Goal: Transaction & Acquisition: Purchase product/service

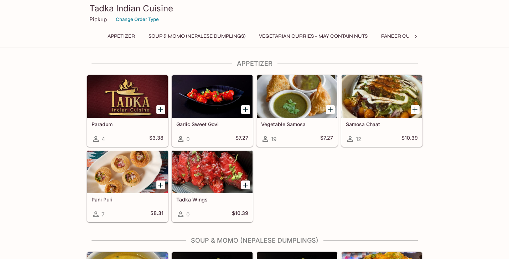
click at [135, 176] on div at bounding box center [127, 172] width 80 height 43
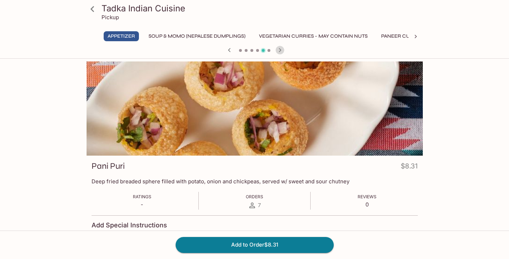
click at [280, 50] on icon "button" at bounding box center [279, 50] width 2 height 4
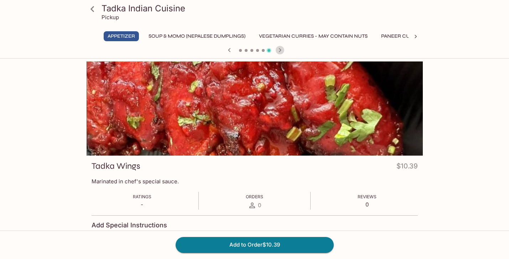
click at [280, 50] on icon "button" at bounding box center [279, 50] width 2 height 4
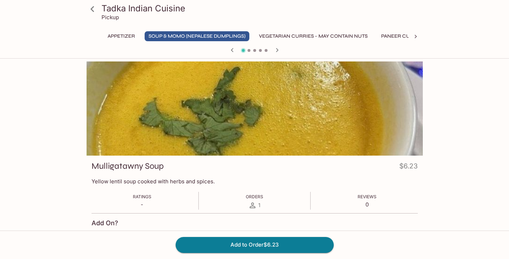
click at [280, 50] on icon "button" at bounding box center [277, 50] width 9 height 9
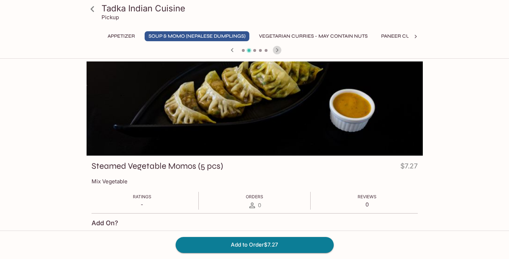
click at [280, 50] on icon "button" at bounding box center [277, 50] width 9 height 9
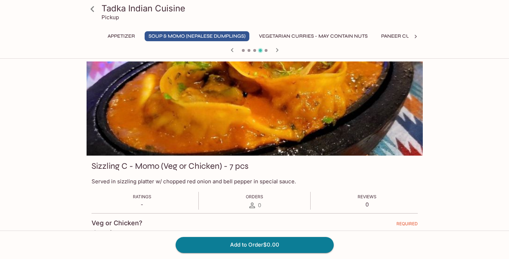
click at [280, 50] on icon "button" at bounding box center [277, 50] width 9 height 9
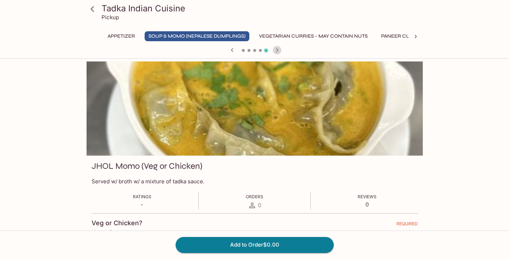
click at [280, 50] on icon "button" at bounding box center [277, 50] width 9 height 9
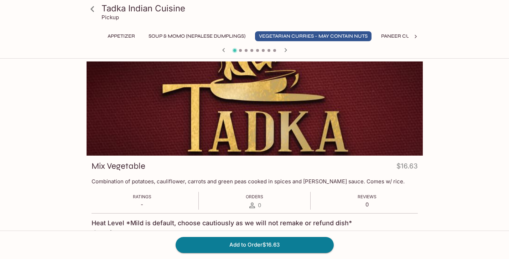
click at [280, 50] on div at bounding box center [255, 51] width 342 height 11
click at [94, 10] on icon at bounding box center [92, 9] width 12 height 12
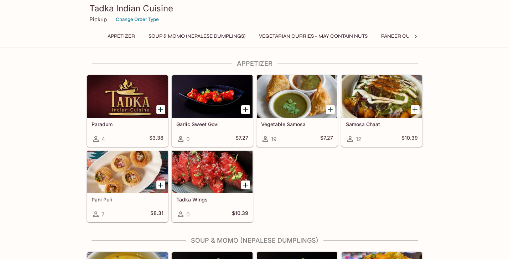
click at [359, 122] on h5 "Samosa Chaat" at bounding box center [382, 124] width 72 height 6
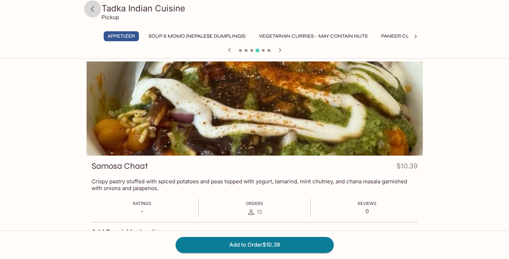
click at [94, 10] on icon at bounding box center [92, 9] width 12 height 12
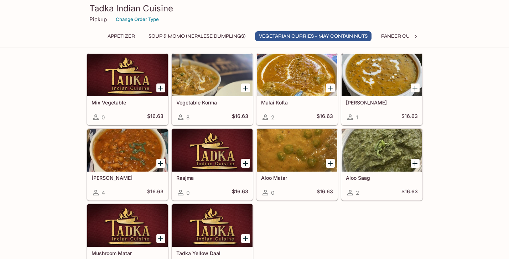
scroll to position [377, 0]
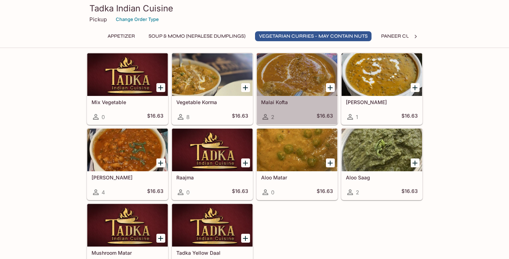
click at [277, 85] on div at bounding box center [297, 74] width 80 height 43
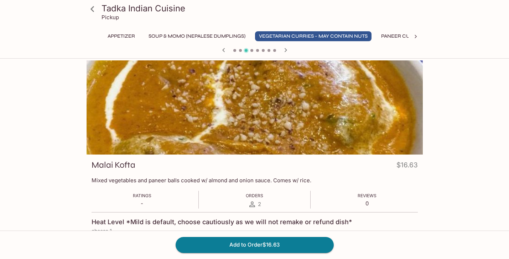
scroll to position [1, 0]
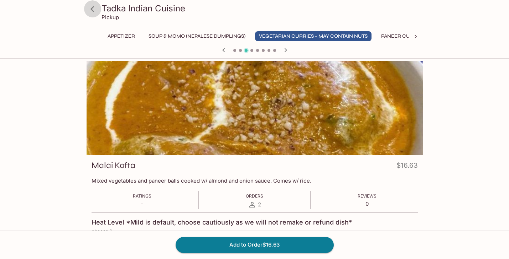
click at [92, 11] on icon at bounding box center [92, 9] width 12 height 12
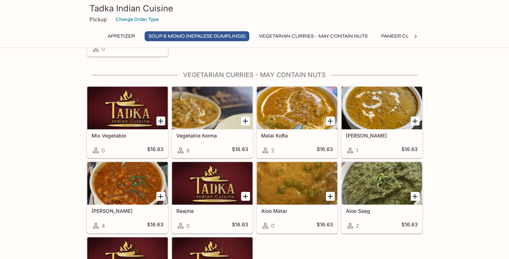
scroll to position [345, 0]
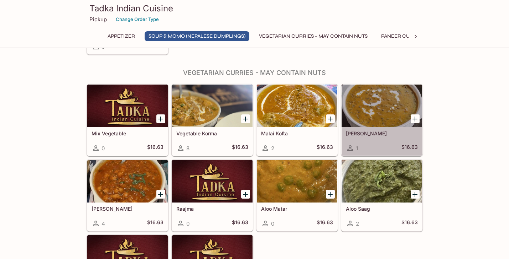
click at [371, 117] on div at bounding box center [381, 106] width 80 height 43
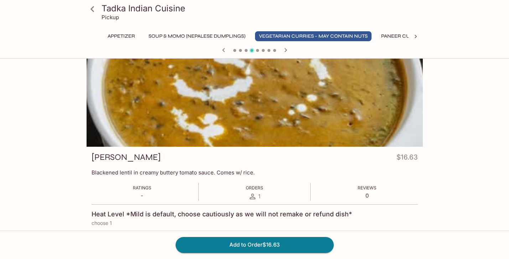
scroll to position [9, 0]
click at [93, 9] on icon at bounding box center [92, 9] width 12 height 12
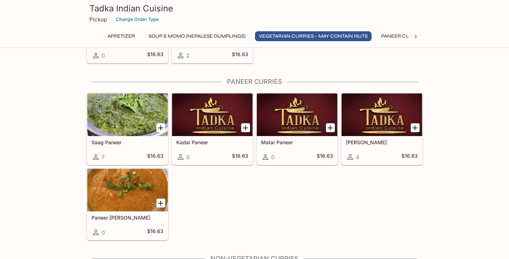
scroll to position [590, 0]
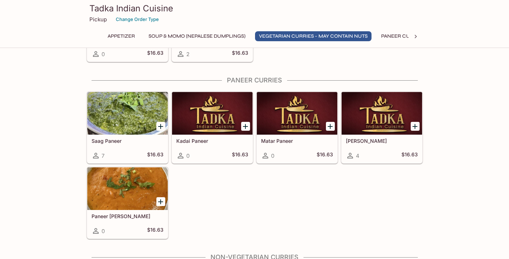
click at [122, 129] on div at bounding box center [127, 113] width 80 height 43
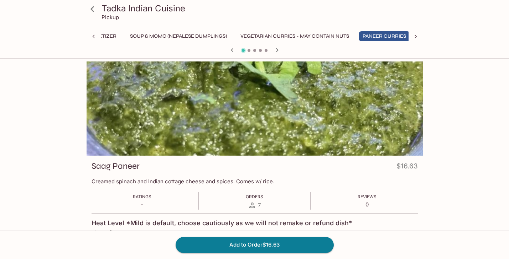
scroll to position [0, 22]
click at [275, 49] on icon "button" at bounding box center [277, 50] width 9 height 9
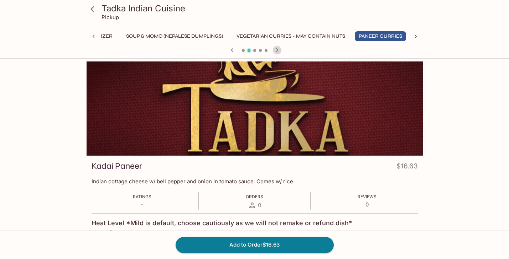
click at [275, 48] on icon "button" at bounding box center [277, 50] width 9 height 9
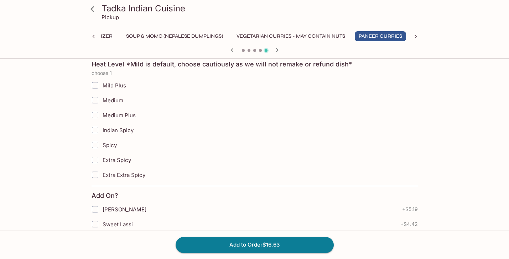
scroll to position [158, 0]
click at [278, 49] on icon "button" at bounding box center [277, 50] width 9 height 9
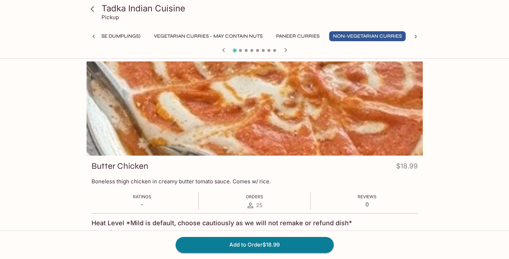
scroll to position [0, 0]
click at [288, 49] on icon "button" at bounding box center [285, 50] width 9 height 9
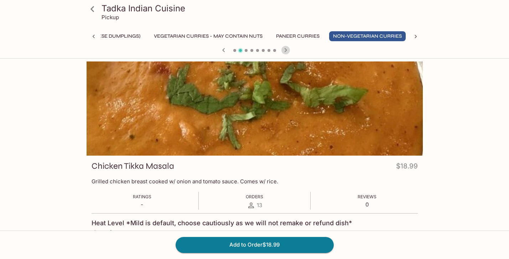
click at [287, 51] on icon "button" at bounding box center [285, 50] width 9 height 9
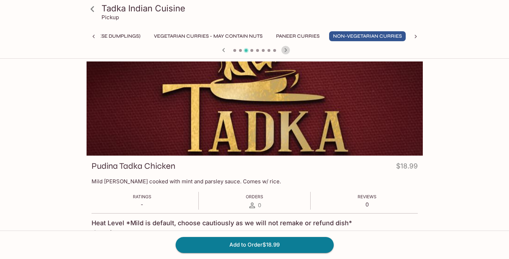
click at [287, 51] on icon "button" at bounding box center [285, 50] width 9 height 9
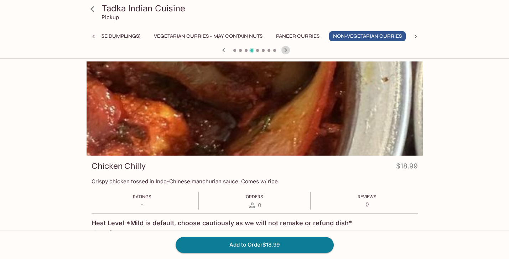
click at [287, 51] on icon "button" at bounding box center [285, 50] width 9 height 9
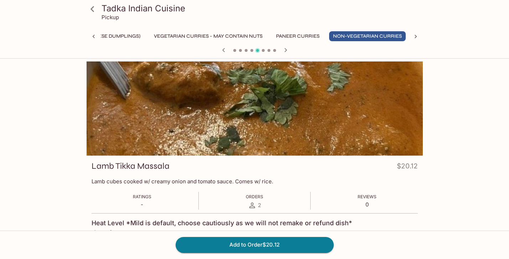
click at [246, 50] on span at bounding box center [245, 50] width 3 height 3
click at [244, 50] on span at bounding box center [245, 50] width 3 height 3
click at [235, 51] on span at bounding box center [234, 50] width 3 height 3
click at [221, 49] on icon "button" at bounding box center [223, 50] width 9 height 9
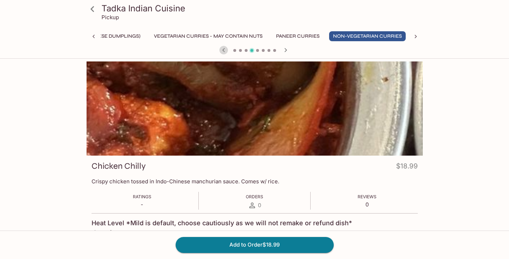
click at [221, 49] on icon "button" at bounding box center [223, 50] width 9 height 9
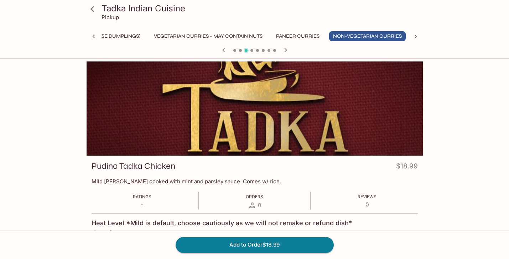
click at [221, 49] on icon "button" at bounding box center [223, 50] width 9 height 9
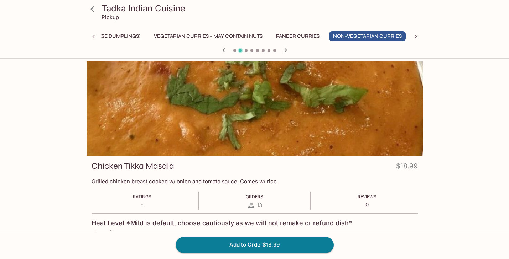
click at [221, 49] on icon "button" at bounding box center [223, 50] width 9 height 9
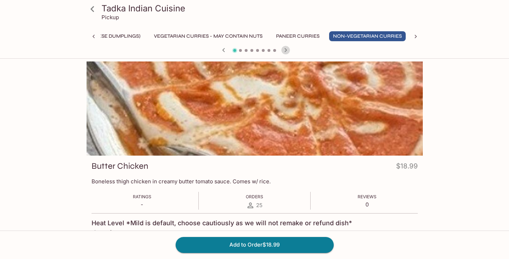
click at [285, 48] on icon "button" at bounding box center [285, 50] width 2 height 4
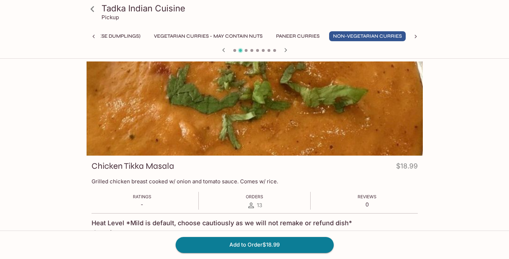
click at [285, 48] on icon "button" at bounding box center [285, 50] width 2 height 4
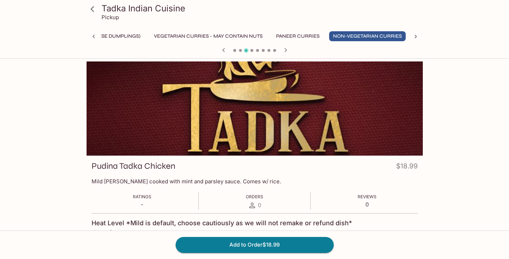
click at [285, 48] on icon "button" at bounding box center [285, 50] width 2 height 4
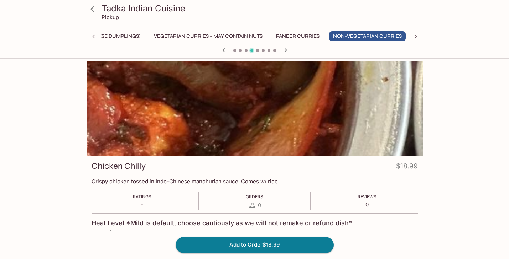
click at [285, 48] on icon "button" at bounding box center [285, 50] width 2 height 4
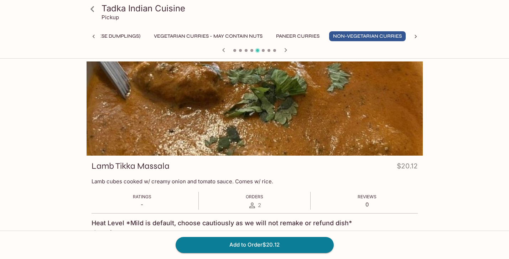
click at [285, 48] on icon "button" at bounding box center [285, 50] width 2 height 4
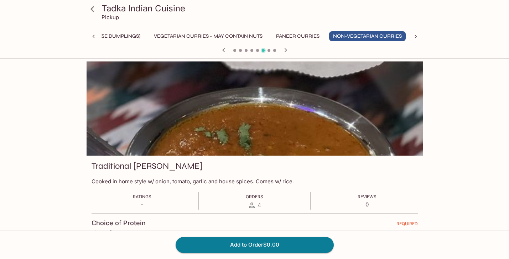
click at [285, 48] on icon "button" at bounding box center [285, 50] width 9 height 9
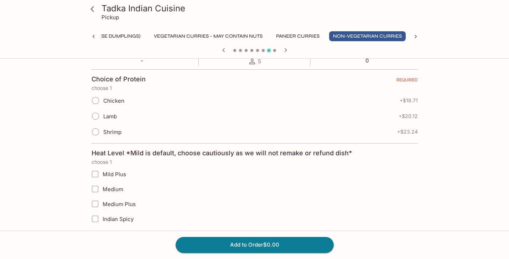
scroll to position [142, 0]
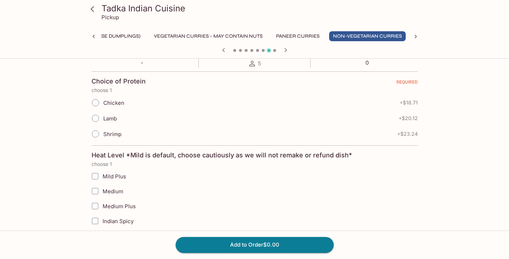
click at [286, 50] on icon "button" at bounding box center [285, 50] width 9 height 9
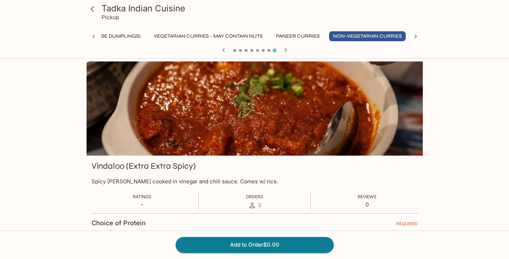
scroll to position [0, 0]
click at [91, 9] on icon at bounding box center [92, 9] width 4 height 6
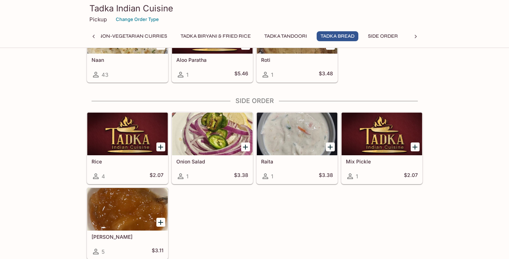
scroll to position [1380, 0]
